Goal: Task Accomplishment & Management: Use online tool/utility

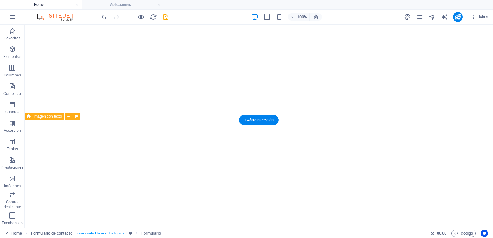
scroll to position [108, 0]
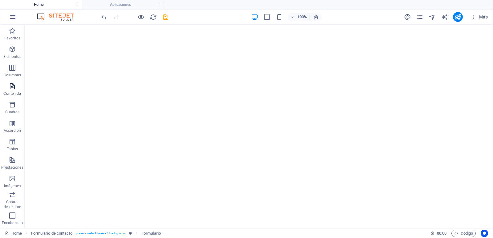
drag, startPoint x: 11, startPoint y: 84, endPoint x: 87, endPoint y: 59, distance: 79.7
click at [11, 84] on icon "button" at bounding box center [12, 86] width 7 height 7
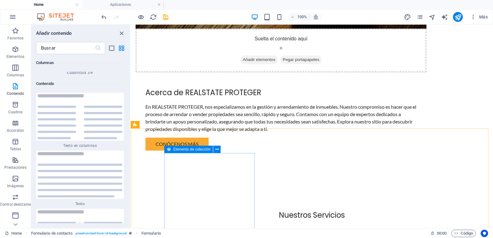
scroll to position [585, 0]
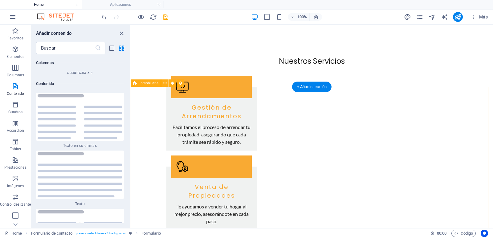
select select "68d8001a2f1c9850b806ab94"
select select "createdAt_DESC"
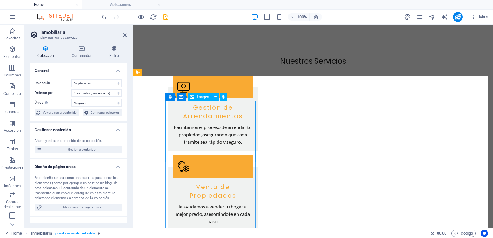
scroll to position [678, 0]
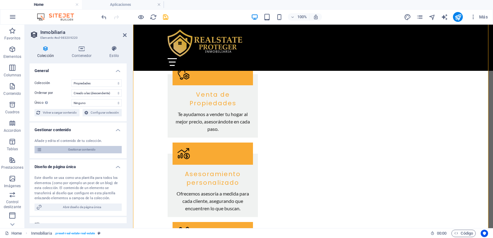
click at [76, 148] on span "Gestionar contenido" at bounding box center [82, 149] width 76 height 7
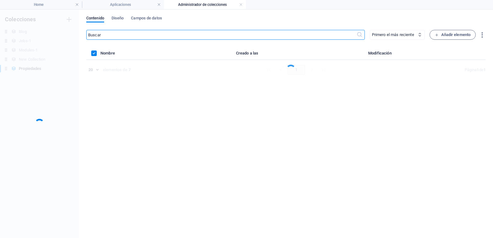
scroll to position [0, 0]
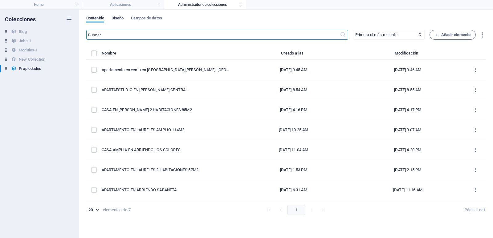
click at [118, 18] on span "Diseño" at bounding box center [117, 18] width 12 height 9
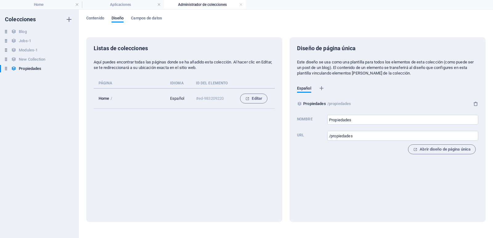
click at [105, 16] on div "Contenido Diseño Campos de datos" at bounding box center [285, 22] width 399 height 12
click at [100, 17] on span "Contenido" at bounding box center [95, 18] width 18 height 9
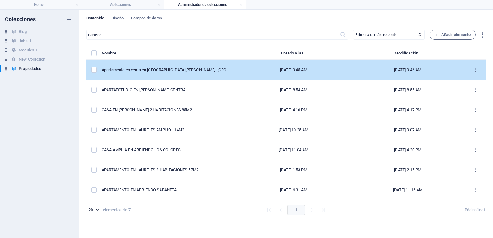
click at [171, 73] on td "Apartamento en venta en [GEOGRAPHIC_DATA][PERSON_NAME], [GEOGRAPHIC_DATA] – 50 …" at bounding box center [169, 70] width 135 height 20
select select "[GEOGRAPHIC_DATA]"
select select "Apartamento"
select select "Venta"
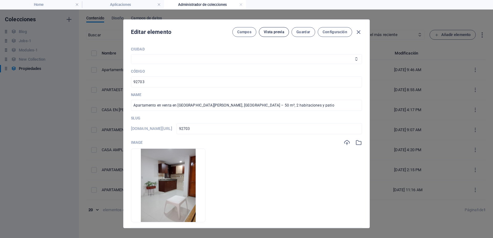
click at [280, 30] on span "Vista previa" at bounding box center [274, 32] width 20 height 5
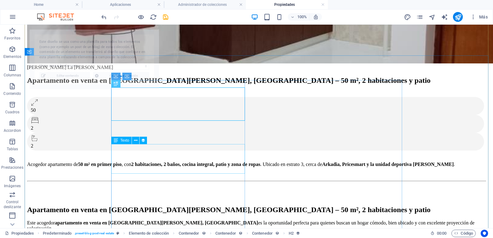
scroll to position [92, 0]
select select "68dfe19befbf1468c7029d5e"
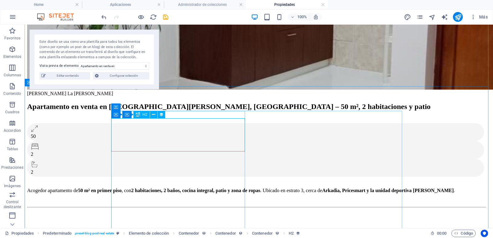
scroll to position [62, 0]
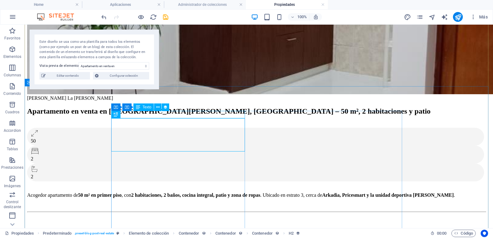
click at [145, 101] on div "[PERSON_NAME] La [PERSON_NAME]" at bounding box center [256, 98] width 458 height 6
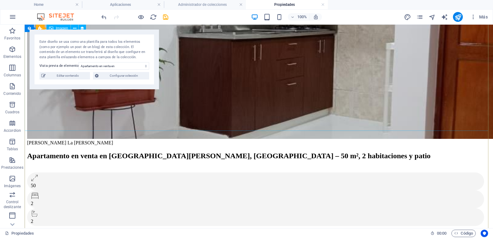
scroll to position [0, 0]
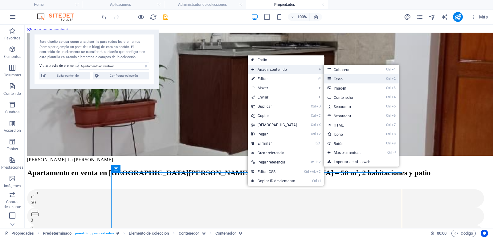
click at [346, 78] on link "Ctrl 2 Texto" at bounding box center [350, 78] width 52 height 9
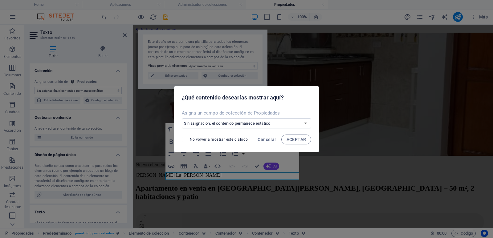
click at [226, 119] on select "Sin asignación, el contenido permanece estático Crear un campo nuevo Creado a l…" at bounding box center [247, 124] width 130 height 10
select select "codigo"
click at [182, 119] on select "Sin asignación, el contenido permanece estático Crear un campo nuevo Creado a l…" at bounding box center [247, 124] width 130 height 10
click at [295, 140] on span "ACEPTAR" at bounding box center [296, 139] width 20 height 5
select select "codigo"
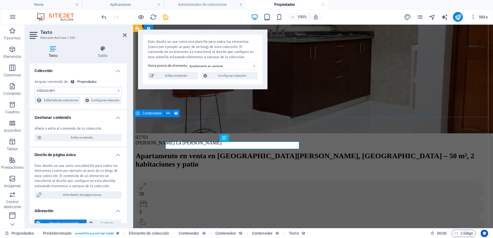
scroll to position [31, 0]
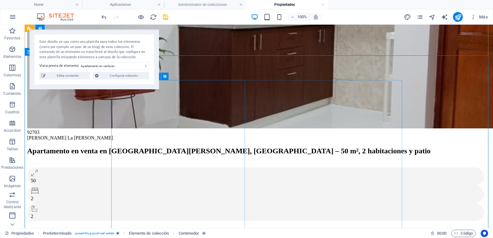
scroll to position [0, 0]
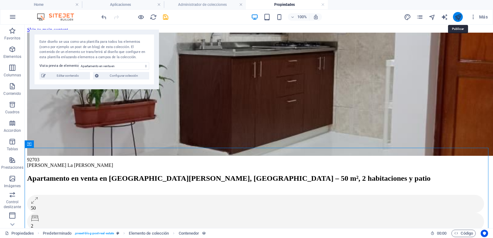
click at [455, 17] on icon "publish" at bounding box center [457, 17] width 7 height 7
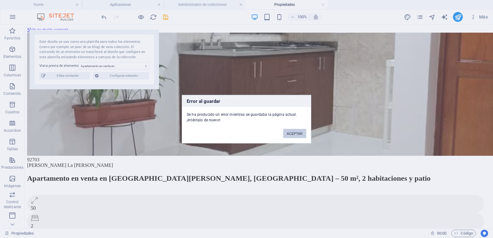
click at [297, 136] on button "ACEPTAR" at bounding box center [294, 133] width 23 height 9
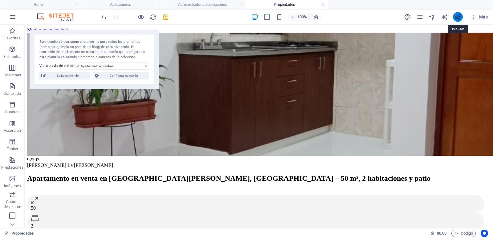
click at [455, 14] on icon "publish" at bounding box center [457, 17] width 7 height 7
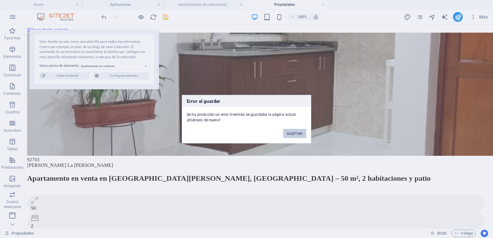
click at [298, 132] on button "ACEPTAR" at bounding box center [294, 133] width 23 height 9
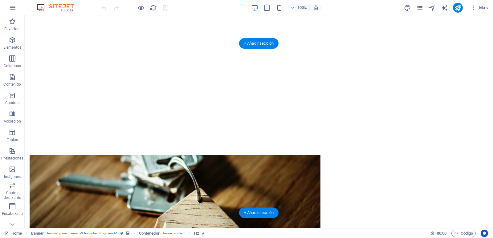
scroll to position [308, 0]
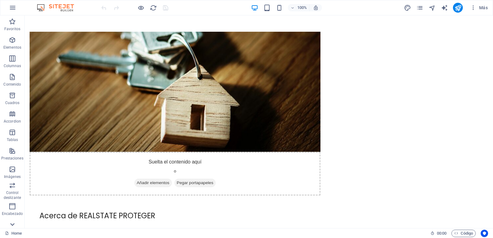
click at [15, 223] on icon at bounding box center [12, 224] width 9 height 9
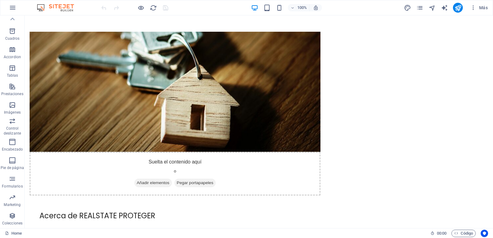
click at [14, 223] on p "Colecciones" at bounding box center [12, 223] width 20 height 5
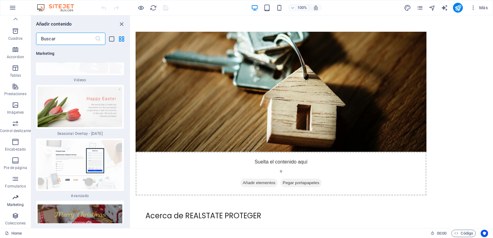
click at [15, 205] on p "Marketing" at bounding box center [15, 204] width 17 height 5
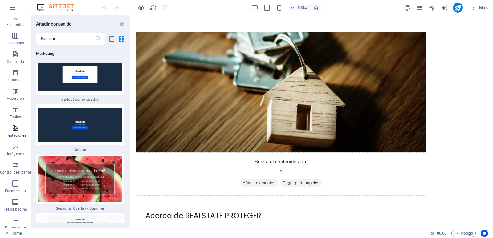
scroll to position [0, 0]
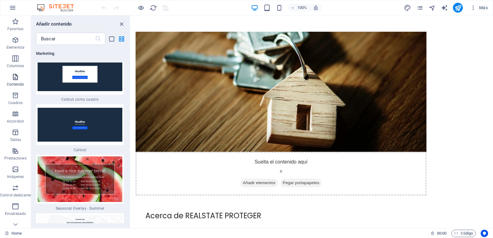
click at [14, 80] on icon "button" at bounding box center [15, 76] width 7 height 7
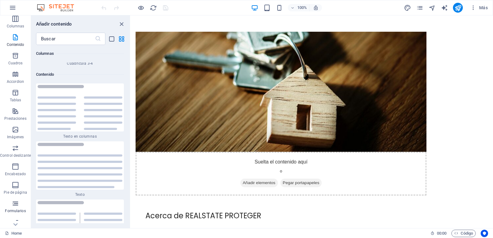
scroll to position [64, 0]
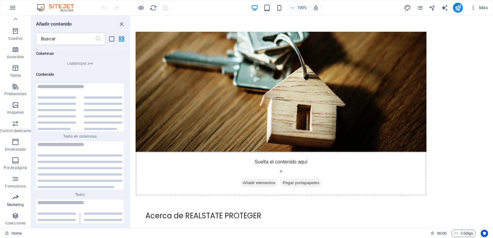
click at [13, 198] on icon "button" at bounding box center [15, 197] width 7 height 7
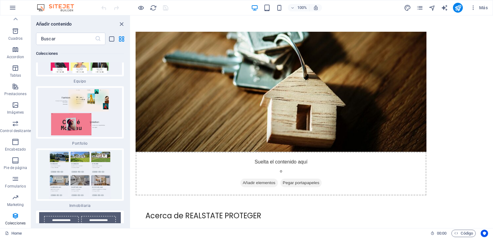
scroll to position [11640, 0]
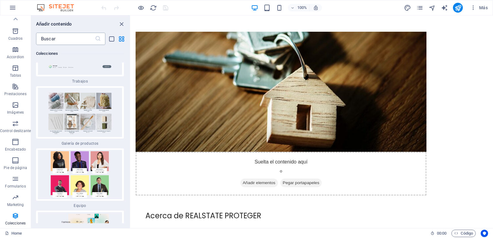
click at [50, 41] on input "text" at bounding box center [65, 39] width 59 height 12
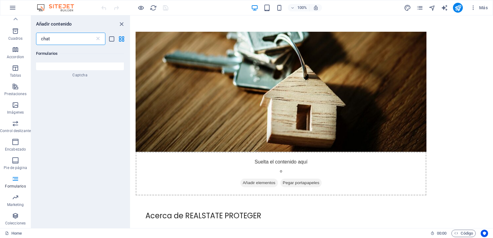
scroll to position [0, 0]
type input "chat"
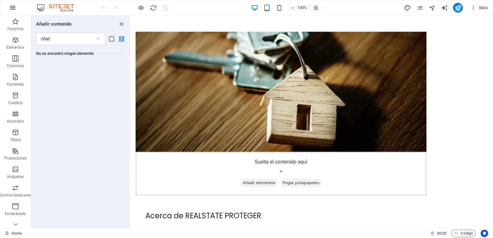
click at [17, 5] on button "button" at bounding box center [12, 7] width 15 height 15
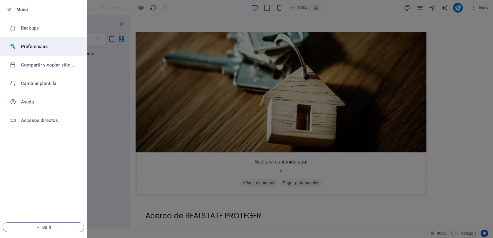
click at [34, 48] on h6 "Preferencias" at bounding box center [49, 46] width 57 height 7
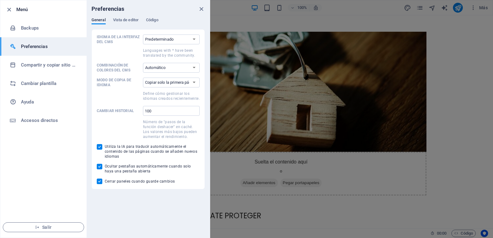
click at [168, 22] on div "General Vista de editor Código" at bounding box center [147, 24] width 113 height 12
click at [152, 19] on span "Código" at bounding box center [152, 20] width 12 height 9
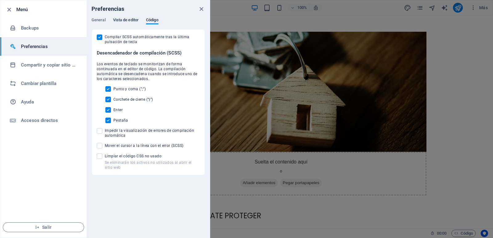
click at [127, 21] on span "Vista de editor" at bounding box center [126, 20] width 26 height 9
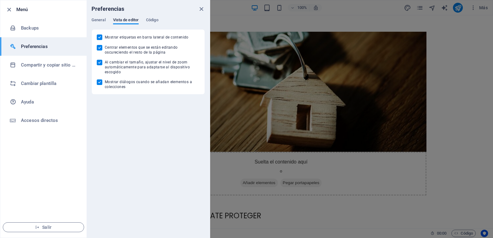
click at [144, 22] on div "General Vista de editor Código" at bounding box center [147, 24] width 113 height 12
click at [145, 22] on div "General Vista de editor Código" at bounding box center [147, 24] width 113 height 12
click at [150, 22] on span "Código" at bounding box center [152, 20] width 12 height 9
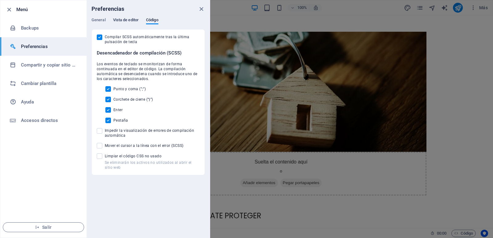
click at [128, 20] on span "Vista de editor" at bounding box center [126, 20] width 26 height 9
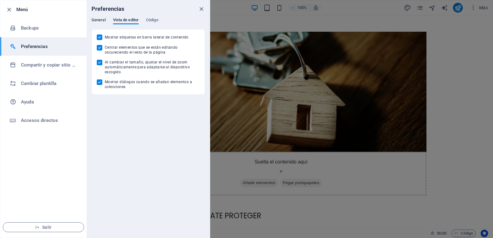
click at [105, 20] on span "General" at bounding box center [98, 20] width 14 height 9
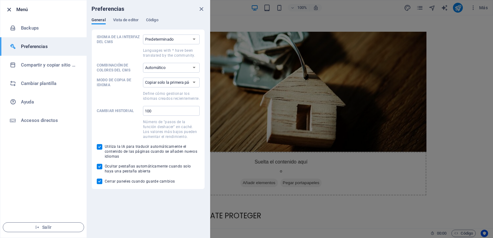
click at [9, 13] on icon "button" at bounding box center [9, 9] width 7 height 7
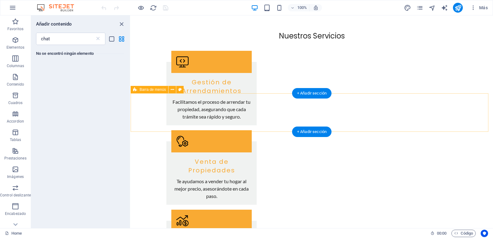
scroll to position [616, 0]
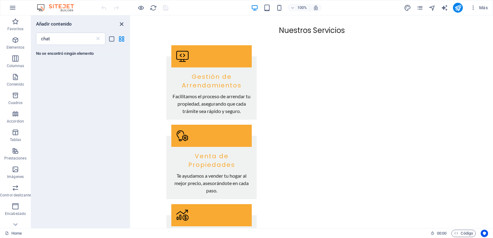
click at [121, 23] on icon "close panel" at bounding box center [121, 24] width 7 height 7
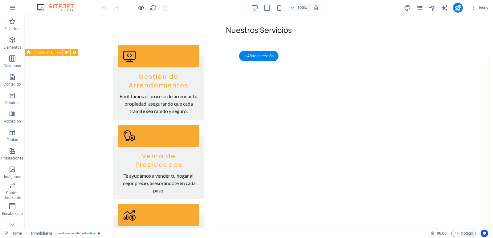
select select "68d8001a2f1c9850b806ab94"
select select "createdAt_DESC"
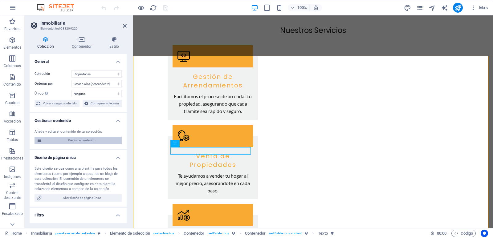
click at [78, 143] on span "Gestionar contenido" at bounding box center [82, 140] width 76 height 7
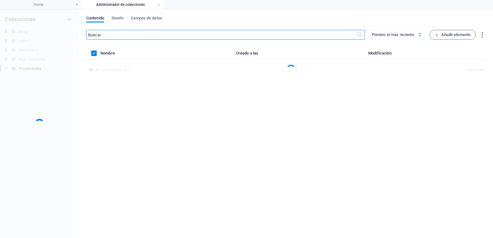
scroll to position [0, 0]
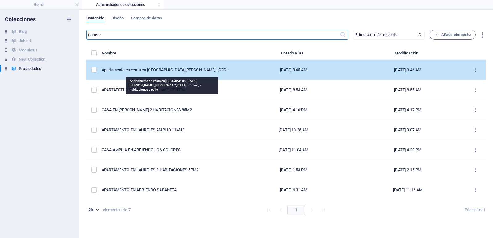
click at [178, 70] on div "Apartamento en venta en [GEOGRAPHIC_DATA][PERSON_NAME], [GEOGRAPHIC_DATA] – 50 …" at bounding box center [167, 70] width 130 height 6
select select "[GEOGRAPHIC_DATA]"
select select "Apartamento"
select select "Venta"
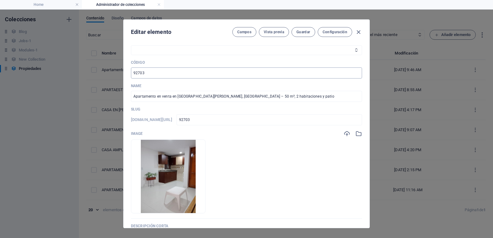
scroll to position [31, 0]
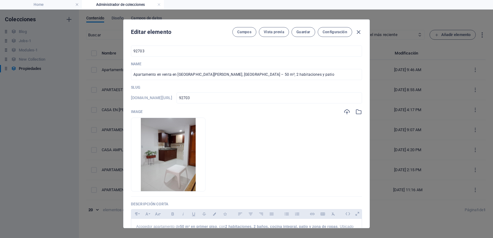
click at [261, 26] on div "Editar elemento Campos Vista previa Guardar Configuración" at bounding box center [247, 31] width 246 height 22
click at [264, 30] on span "Vista previa" at bounding box center [274, 32] width 20 height 5
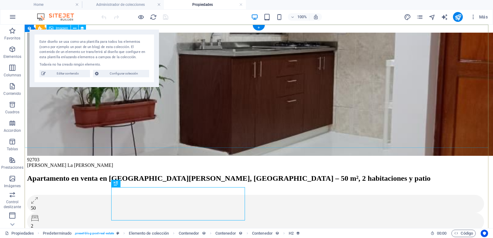
scroll to position [0, 0]
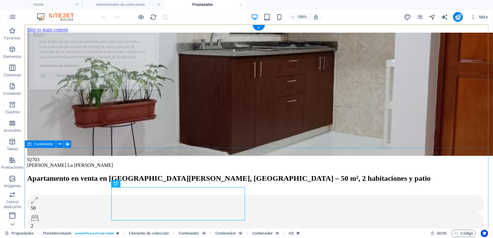
select select "68dfe19befbf1468c7029d5e"
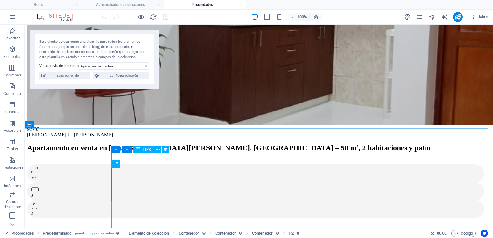
scroll to position [31, 0]
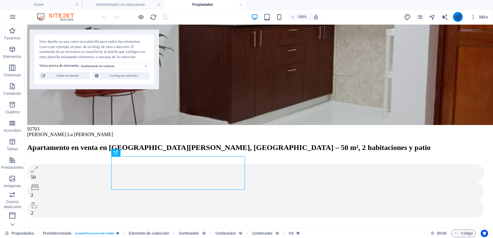
click at [459, 18] on icon "publish" at bounding box center [457, 17] width 7 height 7
